Goal: Transaction & Acquisition: Obtain resource

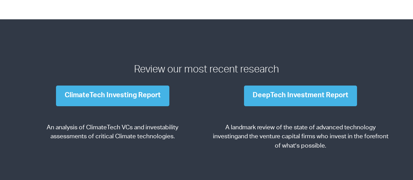
scroll to position [967, 0]
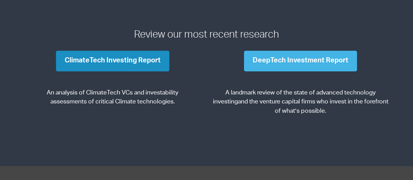
click at [143, 60] on link "ClimateTech Investing Report" at bounding box center [112, 61] width 113 height 21
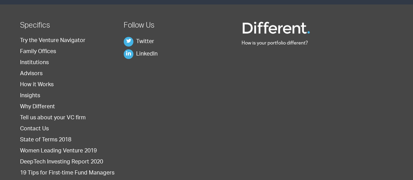
scroll to position [587, 0]
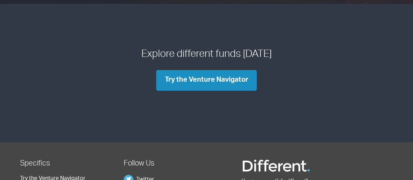
click at [162, 80] on link "Try the Venture Navigator" at bounding box center [206, 80] width 100 height 21
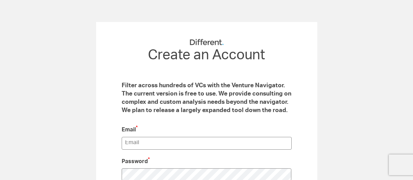
scroll to position [69, 0]
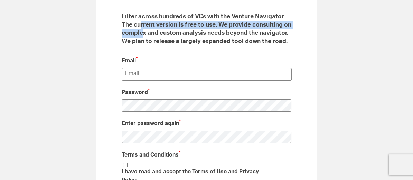
click at [141, 31] on p "Filter across hundreds of VCs with the Venture Navigator. The current version i…" at bounding box center [207, 29] width 170 height 33
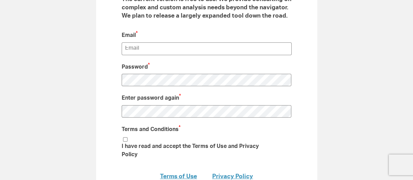
scroll to position [103, 0]
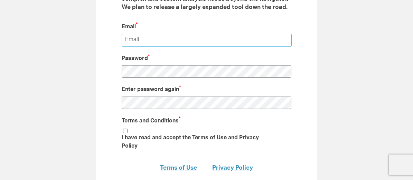
click at [141, 37] on input "email" at bounding box center [207, 40] width 170 height 13
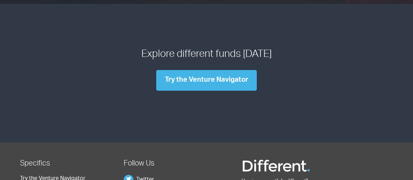
scroll to position [380, 0]
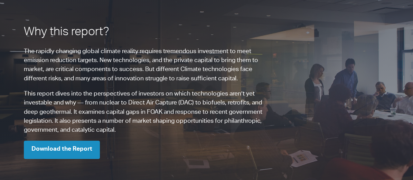
drag, startPoint x: 32, startPoint y: 152, endPoint x: 107, endPoint y: 60, distance: 118.8
click at [32, 152] on link "Download the Report" at bounding box center [62, 150] width 76 height 18
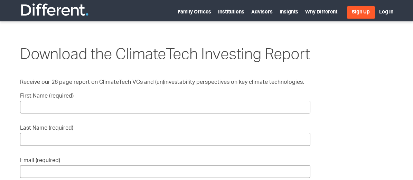
scroll to position [69, 0]
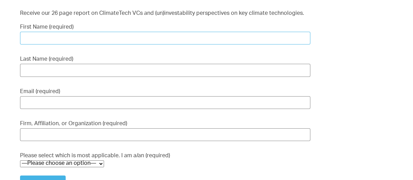
click at [187, 45] on input "First Name (required)" at bounding box center [165, 38] width 290 height 13
type input "Anupa"
type input "Deshpande"
type input "anupa.deshpande1@gmail.com"
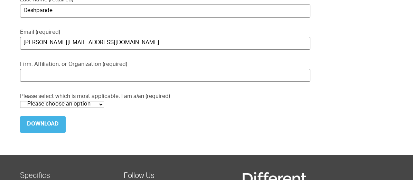
scroll to position [138, 0]
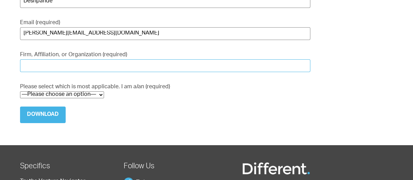
click at [78, 72] on input "Firm, Affiliation, or Organization (required)" at bounding box center [165, 65] width 290 height 13
type input "Self"
click at [77, 98] on select "—Please choose an option— Institutional Investor Individual Investor Family Off…" at bounding box center [62, 95] width 84 height 7
select select "Individual Investor"
click at [20, 98] on select "—Please choose an option— Institutional Investor Individual Investor Family Off…" at bounding box center [62, 95] width 84 height 7
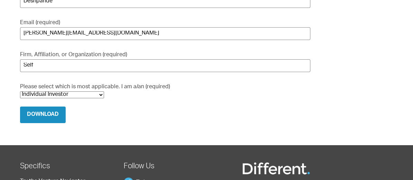
click at [53, 123] on input "Download" at bounding box center [43, 115] width 46 height 17
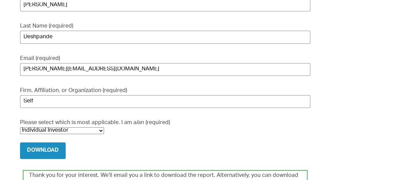
scroll to position [173, 0]
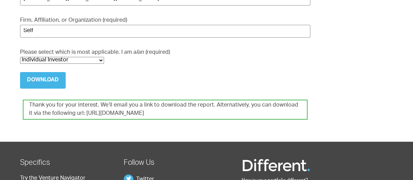
click at [132, 120] on div "Thank you for your interest. We’ll email you a link to download the report. Alt…" at bounding box center [165, 110] width 285 height 20
drag, startPoint x: 194, startPoint y: 127, endPoint x: 79, endPoint y: 126, distance: 115.0
click at [79, 120] on div "Thank you for your interest. We’ll email you a link to download the report. Alt…" at bounding box center [165, 110] width 285 height 20
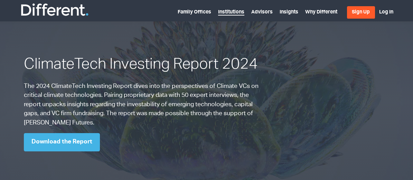
click at [228, 12] on link "Institutions" at bounding box center [231, 13] width 26 height 6
